Goal: Task Accomplishment & Management: Use online tool/utility

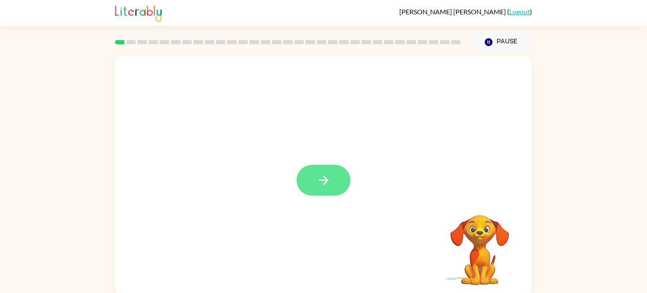
click at [305, 174] on button "button" at bounding box center [324, 180] width 54 height 31
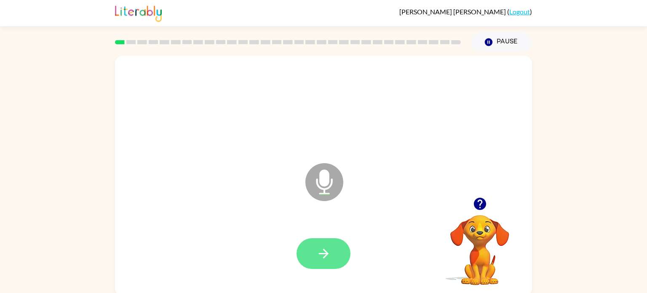
click at [320, 246] on icon "button" at bounding box center [323, 253] width 15 height 15
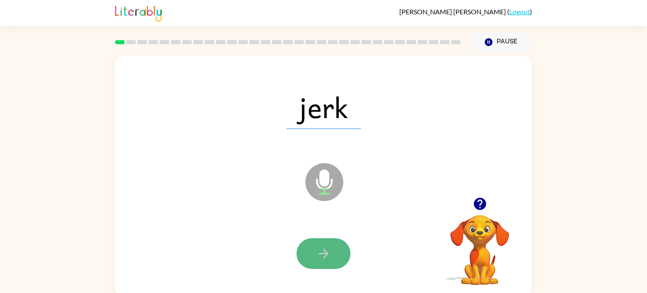
click at [308, 253] on button "button" at bounding box center [324, 253] width 54 height 31
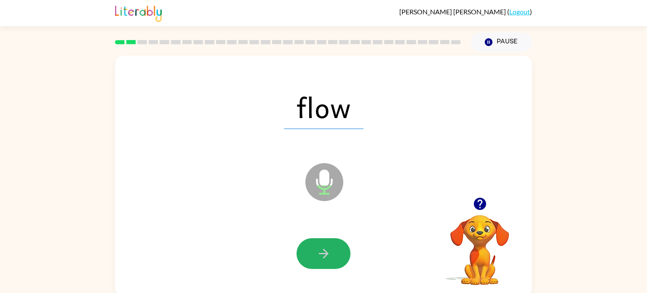
click at [308, 253] on button "button" at bounding box center [324, 253] width 54 height 31
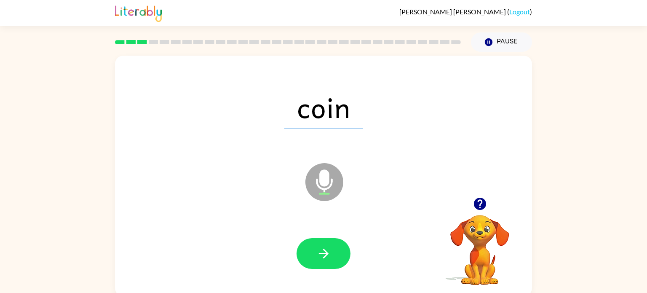
click at [308, 253] on button "button" at bounding box center [324, 253] width 54 height 31
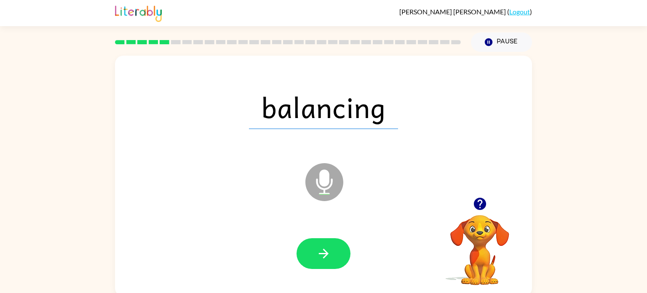
click at [308, 253] on button "button" at bounding box center [324, 253] width 54 height 31
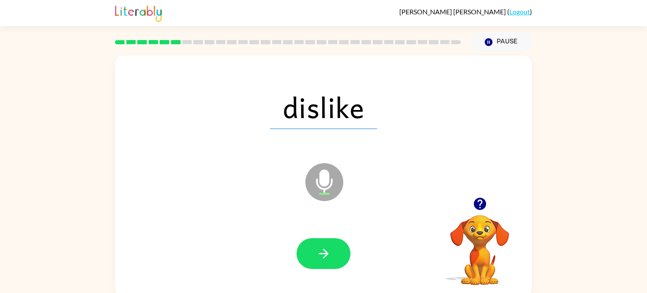
click at [308, 253] on button "button" at bounding box center [324, 253] width 54 height 31
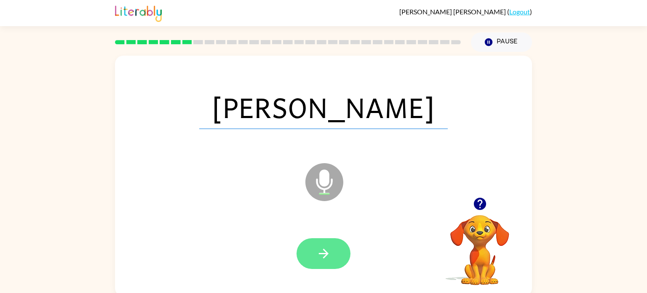
click at [328, 238] on button "button" at bounding box center [324, 253] width 54 height 31
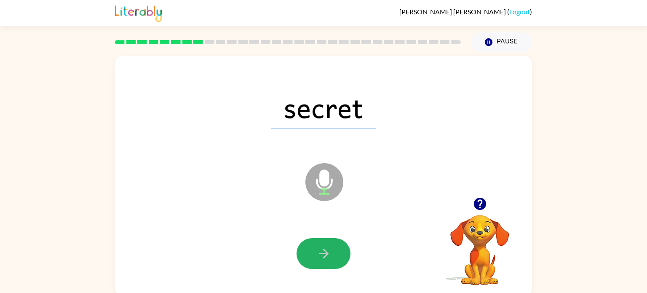
click at [328, 238] on button "button" at bounding box center [324, 253] width 54 height 31
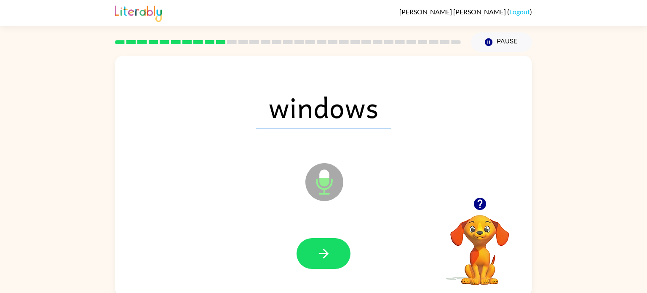
click at [328, 238] on button "button" at bounding box center [324, 253] width 54 height 31
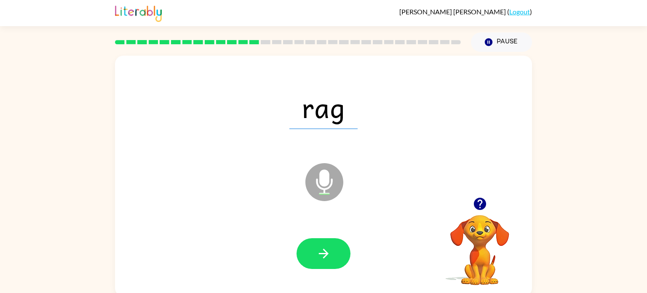
click at [328, 238] on button "button" at bounding box center [324, 253] width 54 height 31
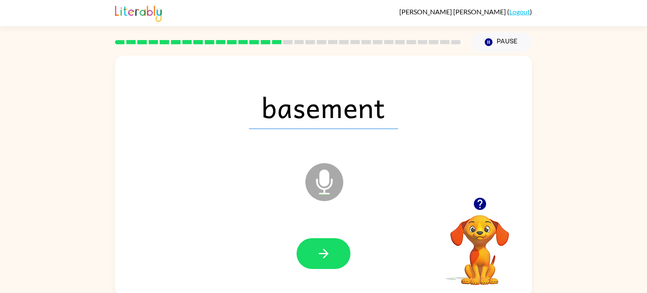
click at [328, 238] on button "button" at bounding box center [324, 253] width 54 height 31
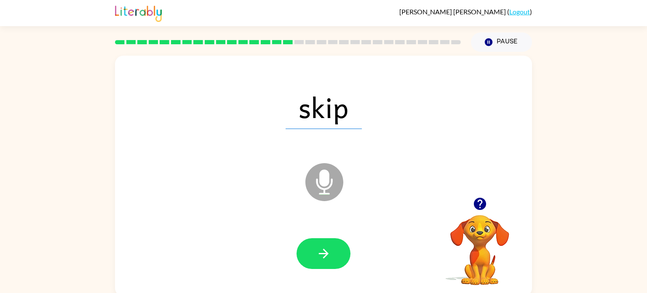
click at [328, 238] on button "button" at bounding box center [324, 253] width 54 height 31
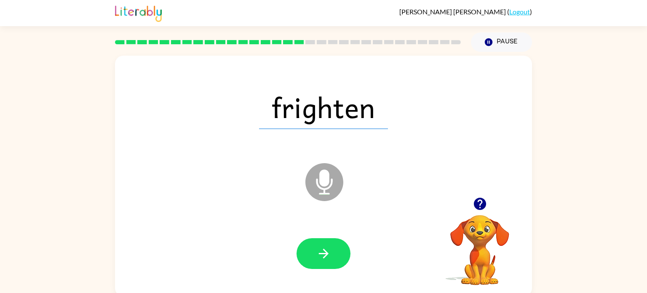
click at [328, 238] on button "button" at bounding box center [324, 253] width 54 height 31
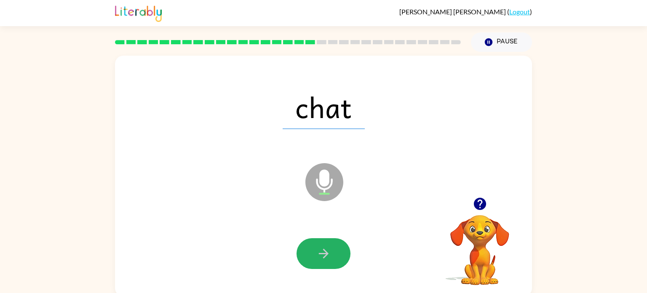
click at [328, 238] on button "button" at bounding box center [324, 253] width 54 height 31
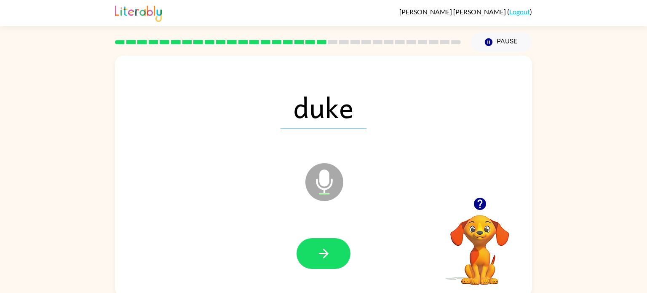
click at [328, 238] on button "button" at bounding box center [324, 253] width 54 height 31
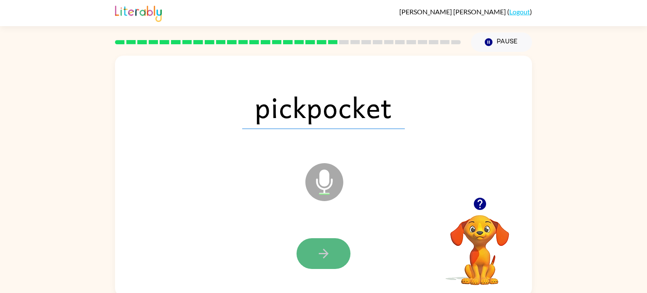
click at [323, 248] on icon "button" at bounding box center [323, 253] width 15 height 15
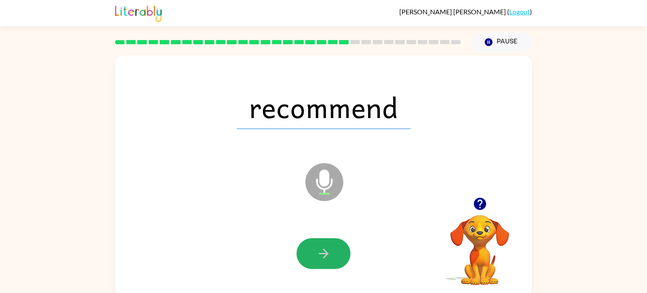
click at [323, 248] on icon "button" at bounding box center [323, 253] width 15 height 15
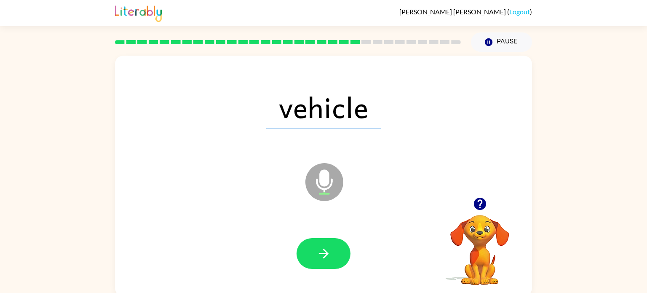
click at [323, 248] on icon "button" at bounding box center [323, 253] width 15 height 15
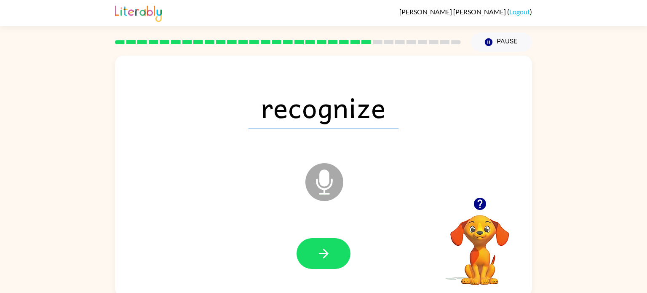
click at [323, 248] on icon "button" at bounding box center [323, 253] width 15 height 15
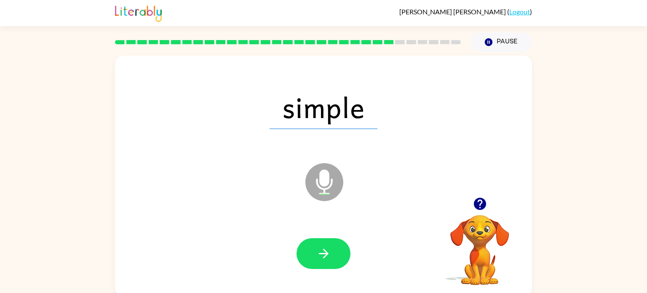
click at [323, 248] on icon "button" at bounding box center [323, 253] width 15 height 15
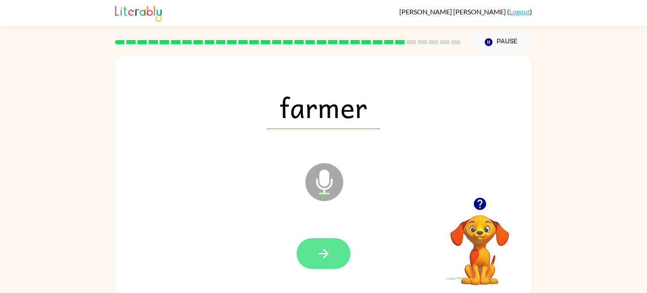
click at [323, 249] on icon "button" at bounding box center [323, 253] width 15 height 15
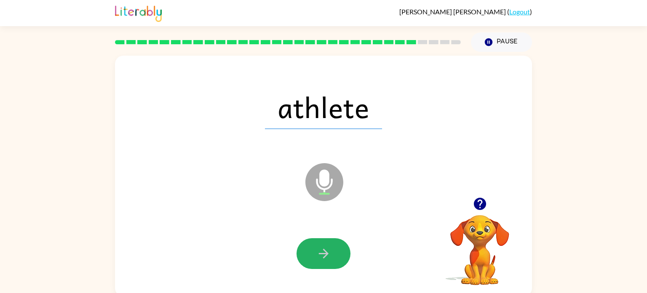
click at [323, 249] on icon "button" at bounding box center [323, 253] width 15 height 15
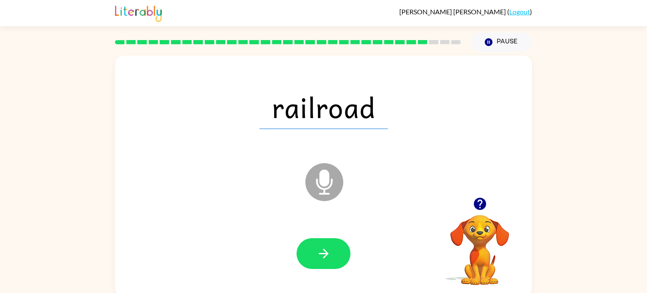
click at [323, 249] on icon "button" at bounding box center [323, 253] width 15 height 15
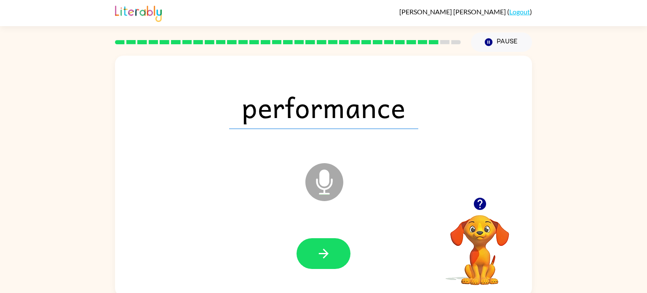
click at [323, 249] on icon "button" at bounding box center [323, 253] width 15 height 15
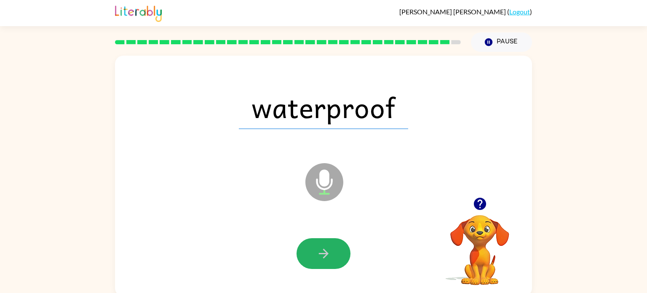
click at [323, 249] on icon "button" at bounding box center [323, 253] width 15 height 15
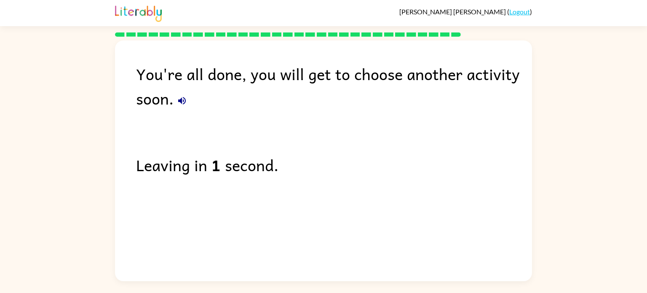
click at [359, 219] on div "You're all done, you will get to choose another activity soon. Leaving in 1 sec…" at bounding box center [323, 158] width 417 height 236
